Goal: Task Accomplishment & Management: Use online tool/utility

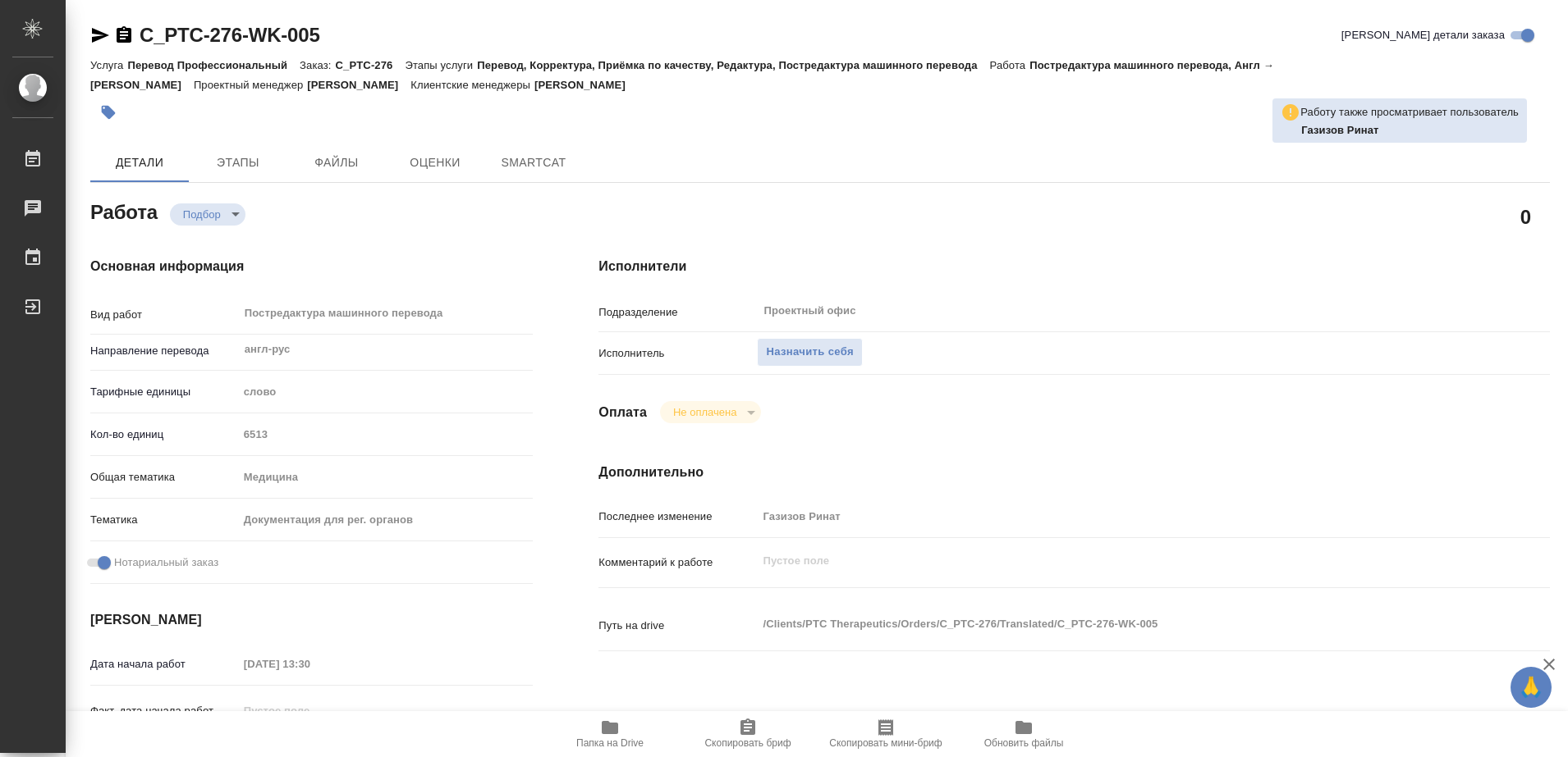
type textarea "x"
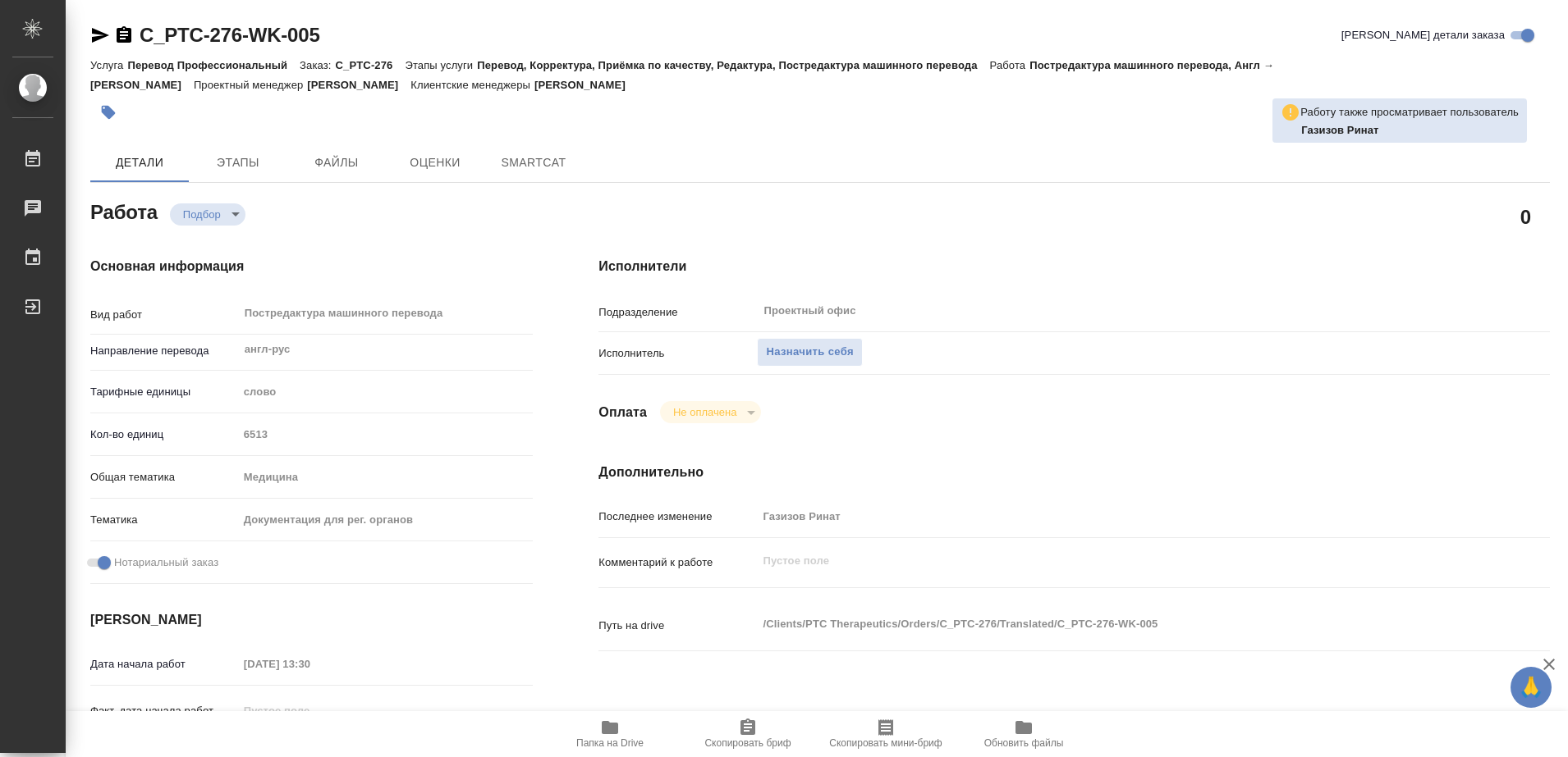
type textarea "x"
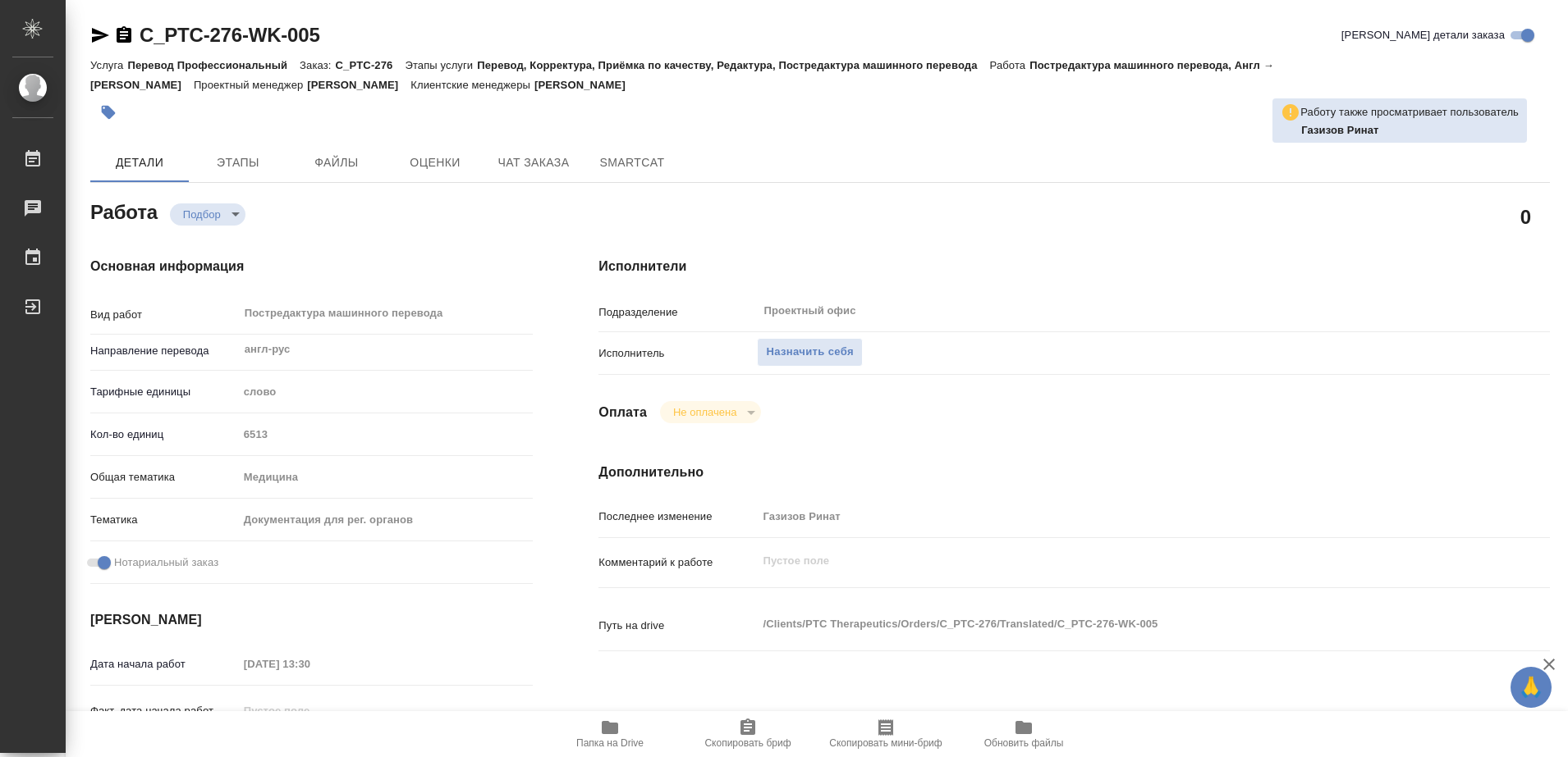
type textarea "x"
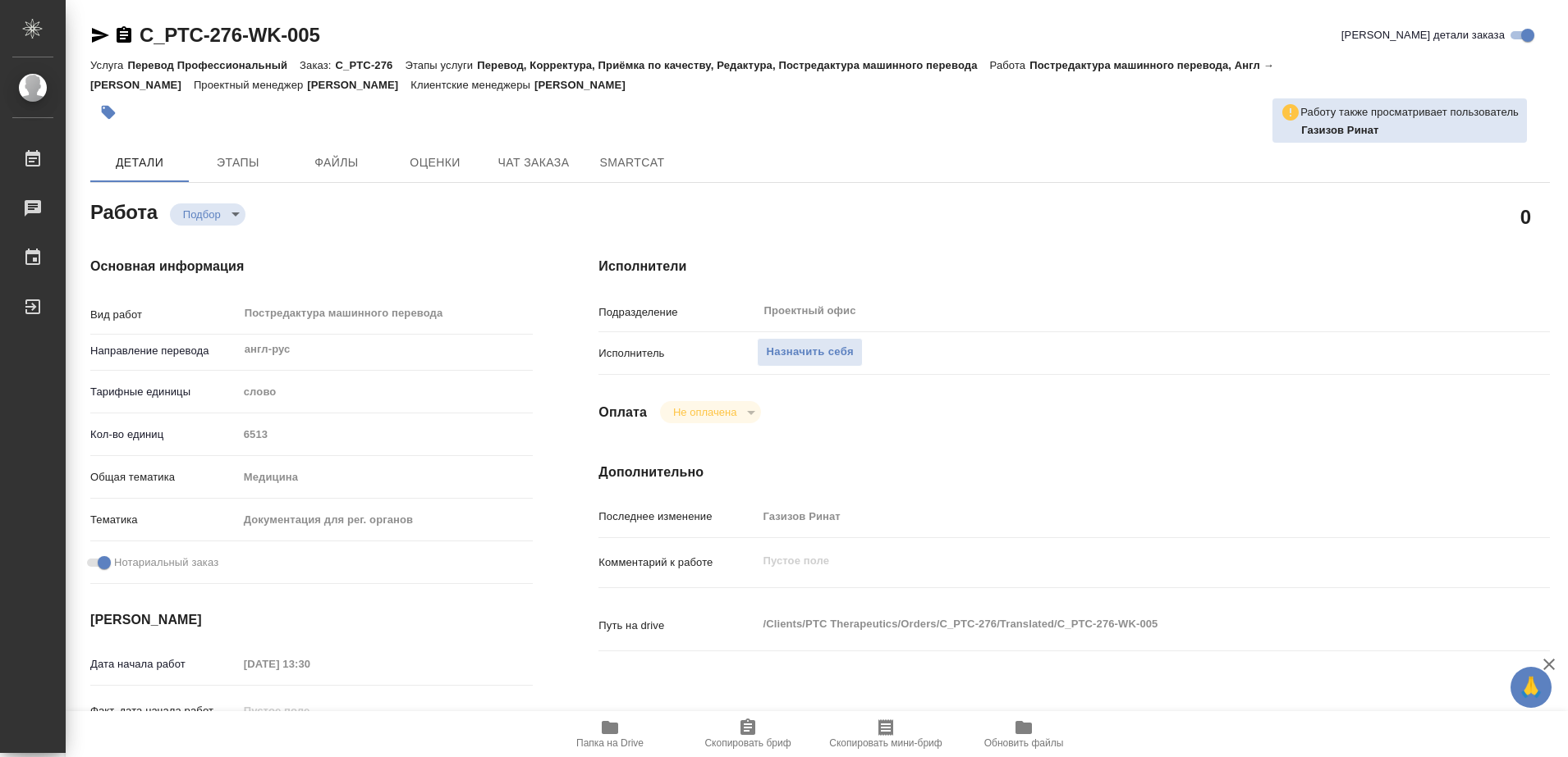
type textarea "x"
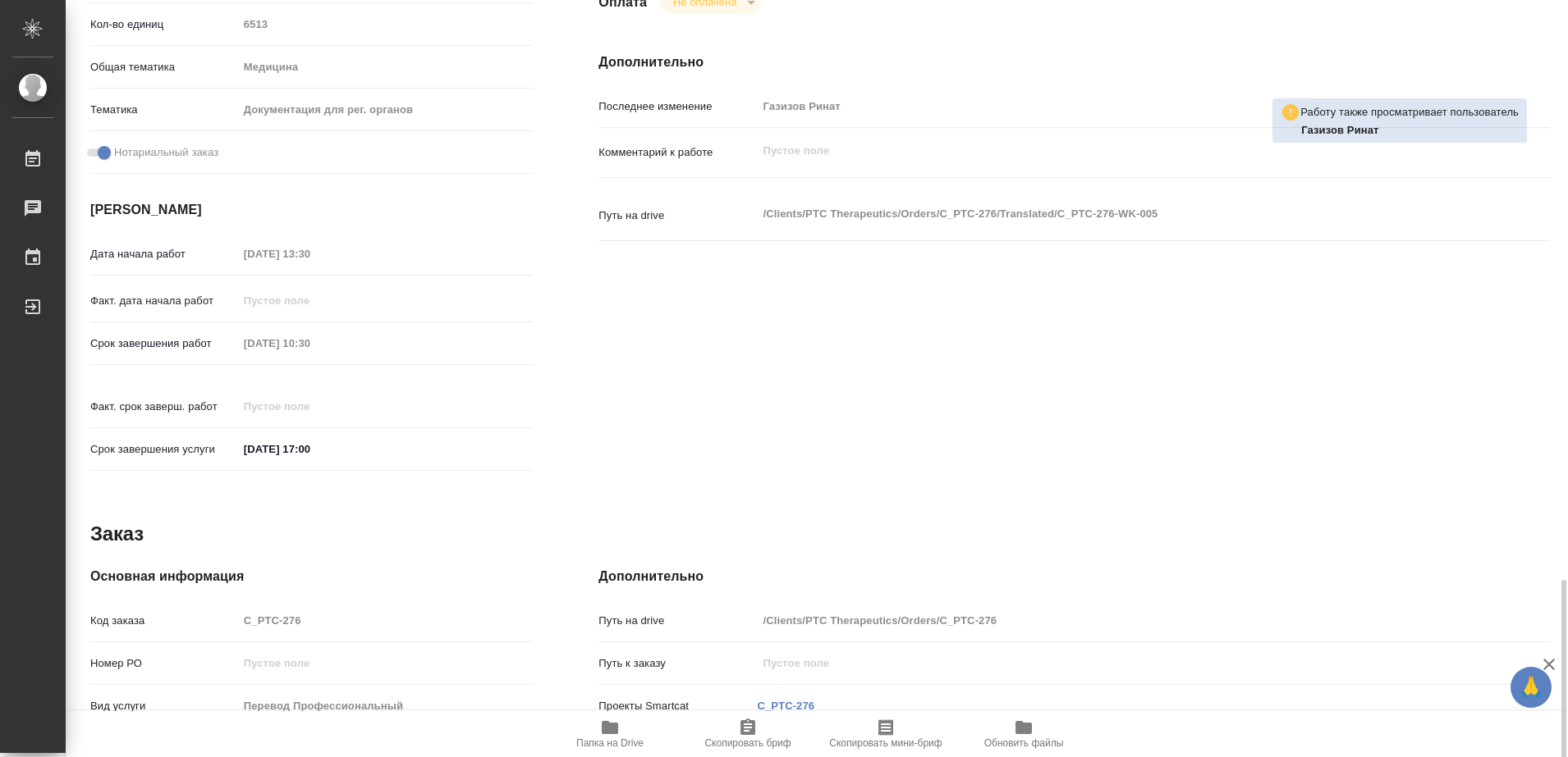
scroll to position [642, 0]
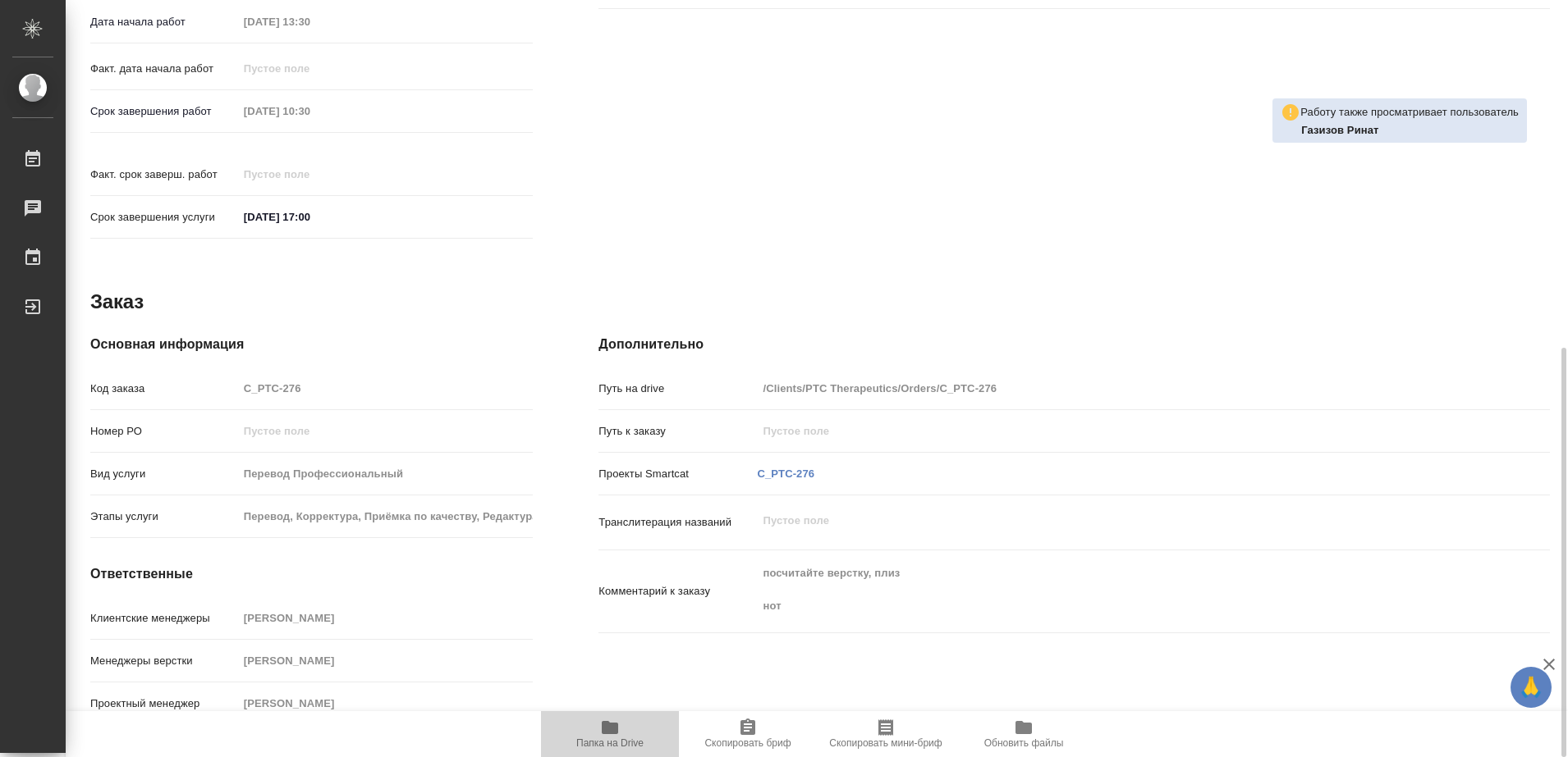
click at [610, 734] on icon "button" at bounding box center [609, 727] width 20 height 20
click at [613, 734] on icon "button" at bounding box center [609, 727] width 20 height 20
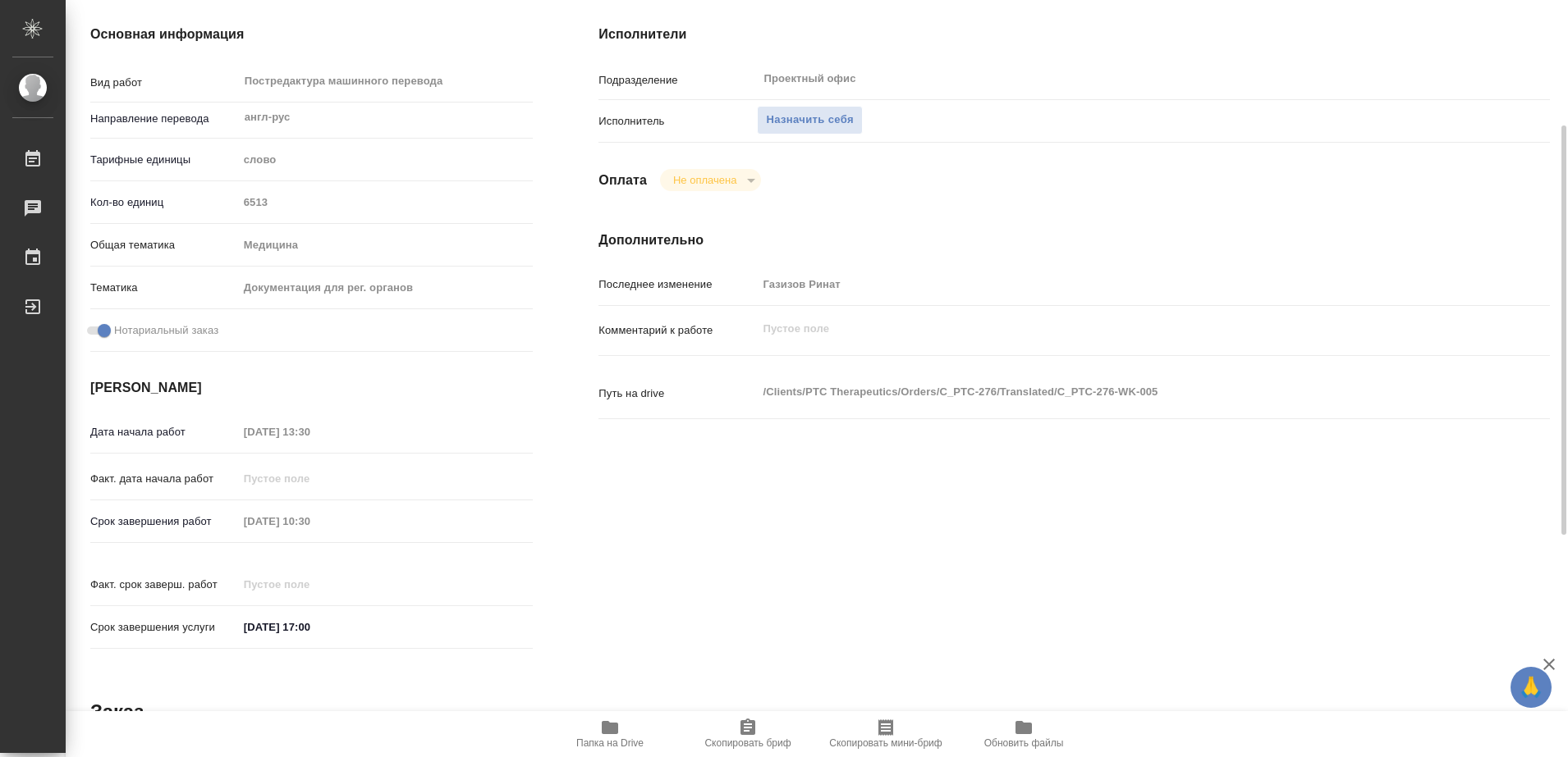
scroll to position [0, 0]
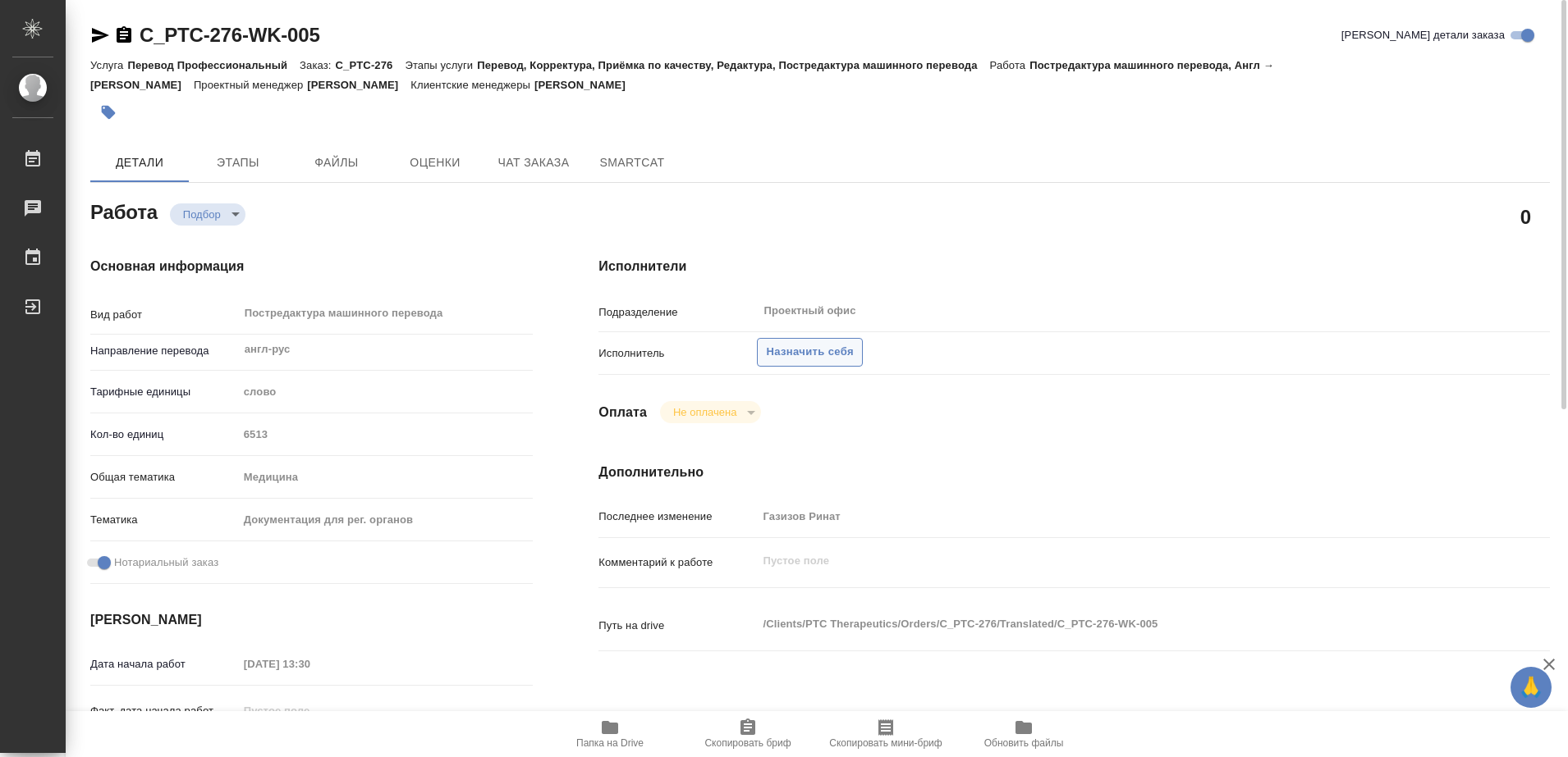
click at [812, 349] on span "Назначить себя" at bounding box center [810, 352] width 87 height 19
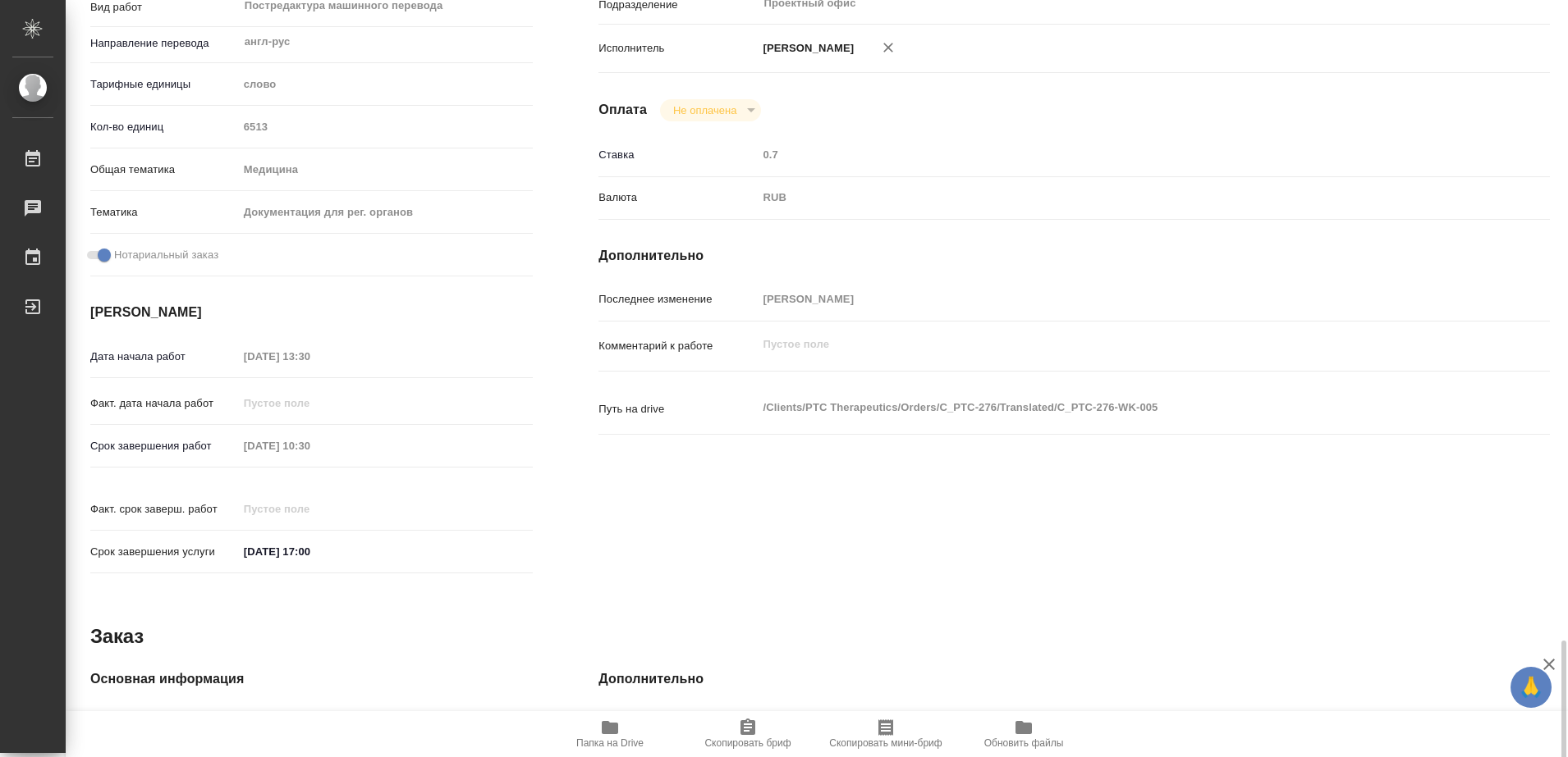
scroll to position [642, 0]
